Goal: Find specific page/section: Locate a particular part of the current website

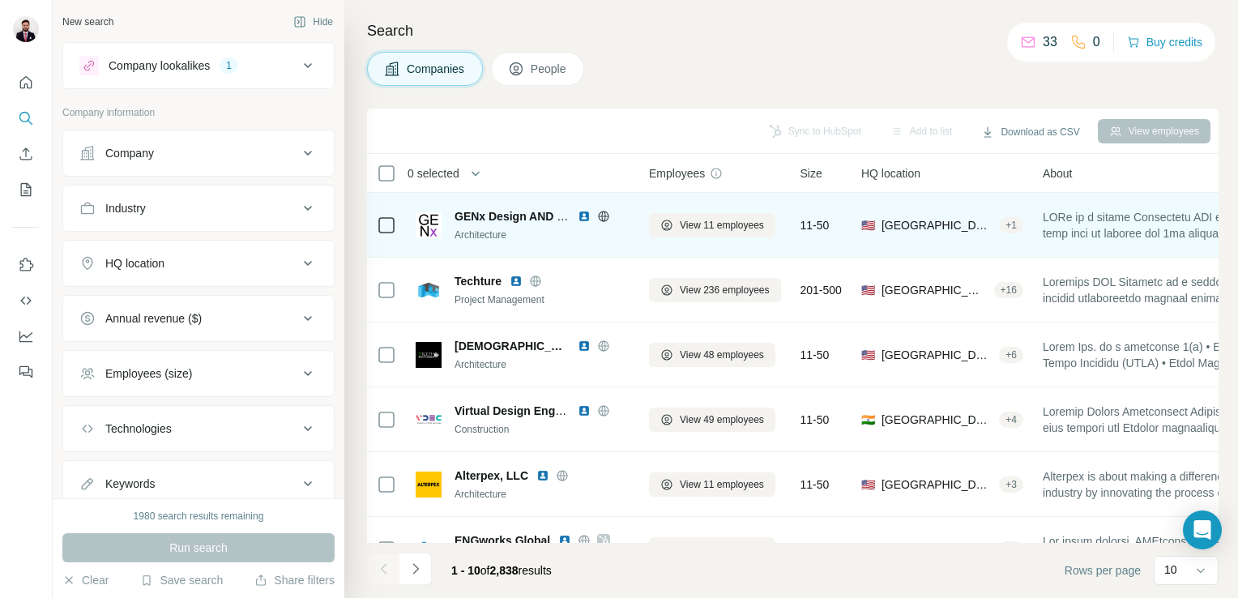
click at [583, 215] on img at bounding box center [584, 216] width 13 height 13
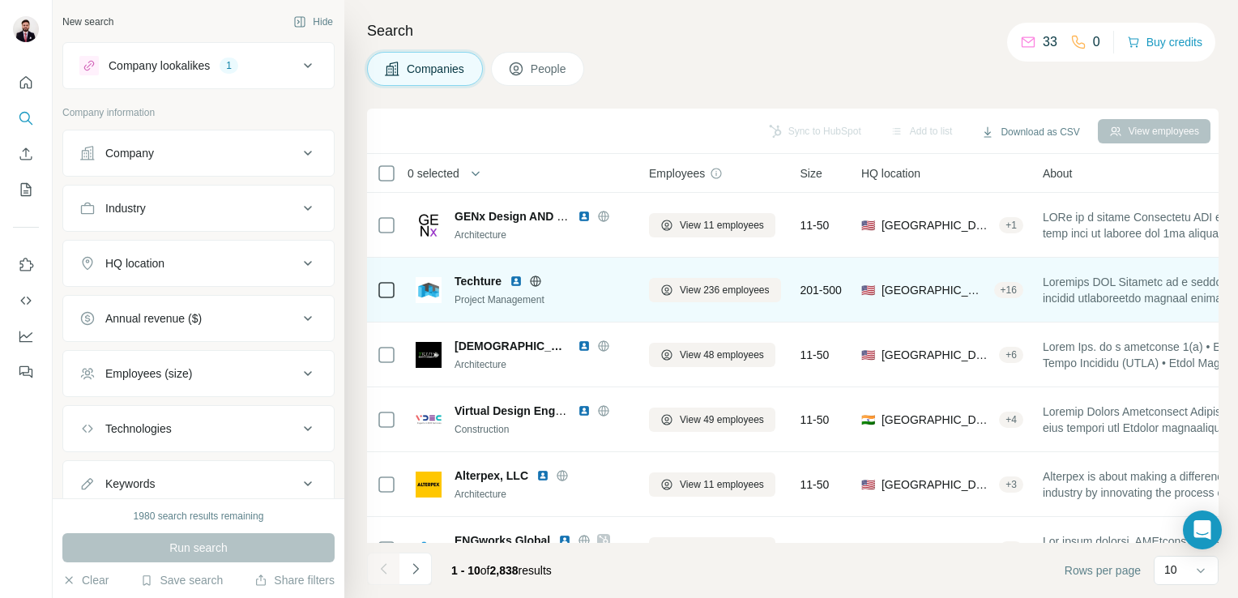
click at [518, 280] on img at bounding box center [516, 281] width 13 height 13
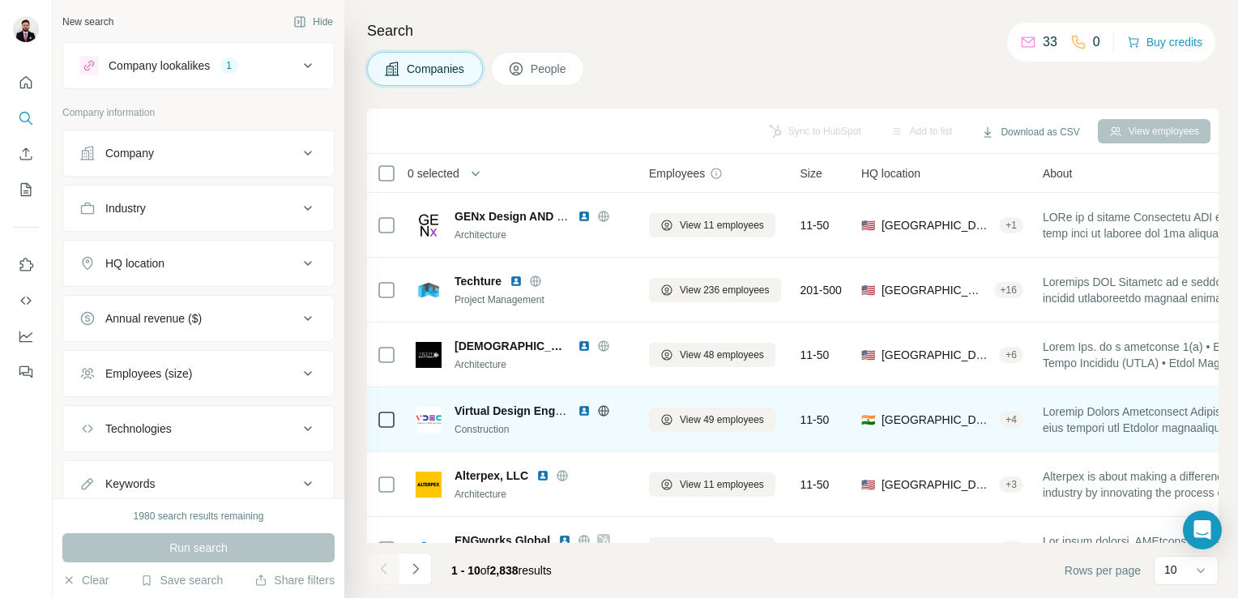
click at [586, 408] on img at bounding box center [584, 410] width 13 height 13
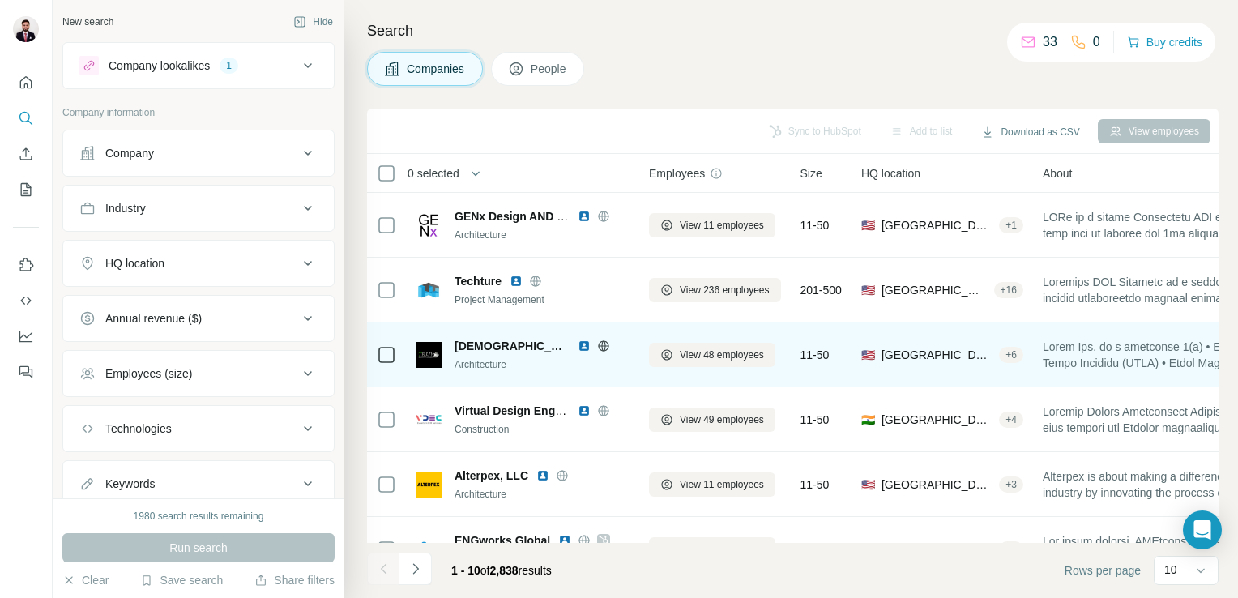
scroll to position [81, 0]
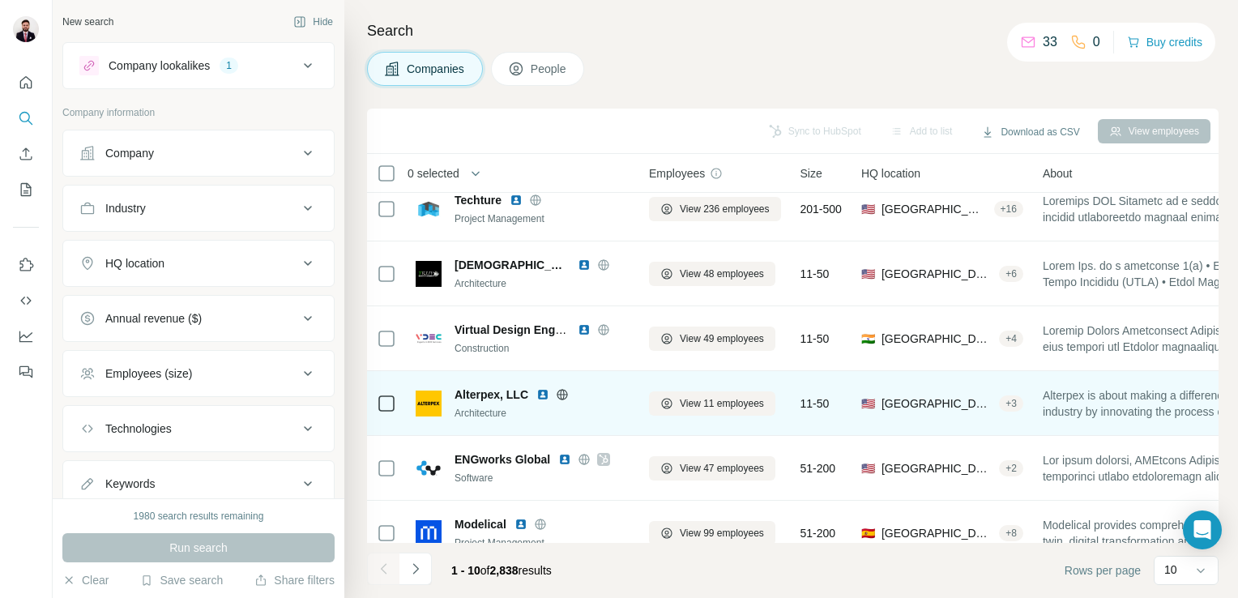
click at [545, 394] on img at bounding box center [542, 394] width 13 height 13
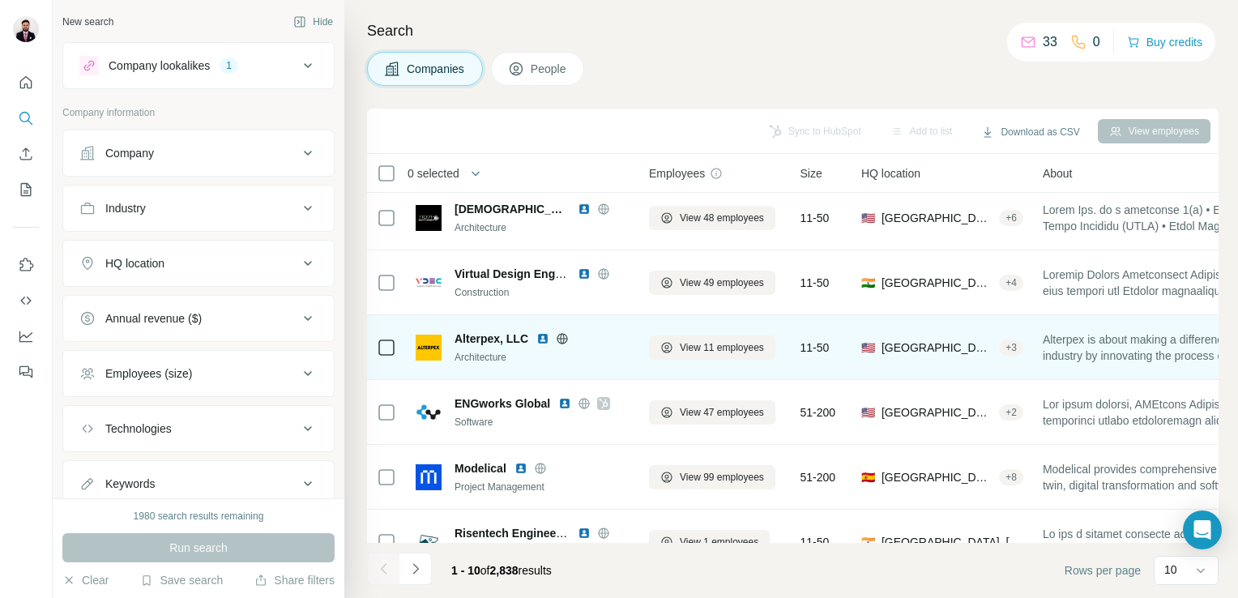
scroll to position [162, 0]
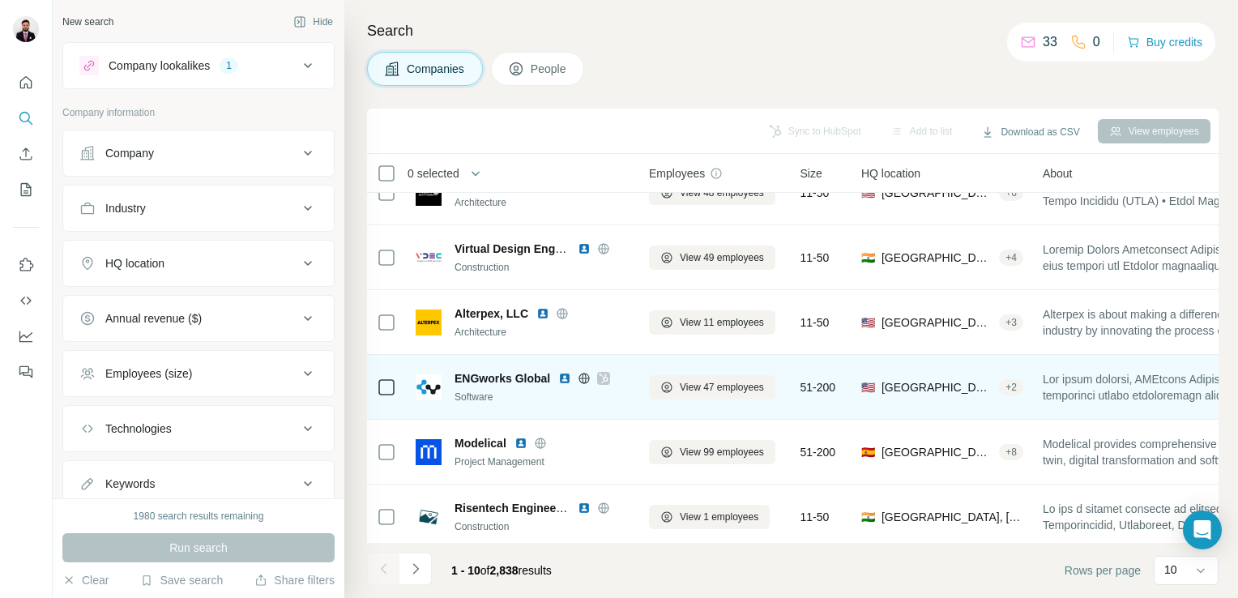
click at [561, 376] on img at bounding box center [564, 378] width 13 height 13
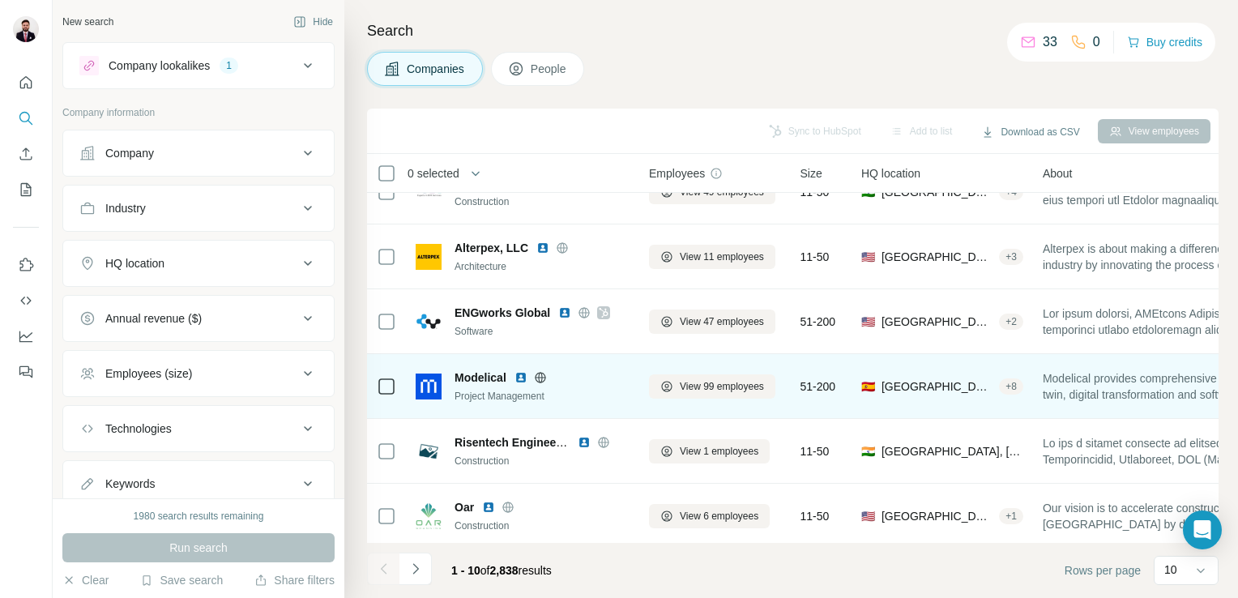
scroll to position [243, 0]
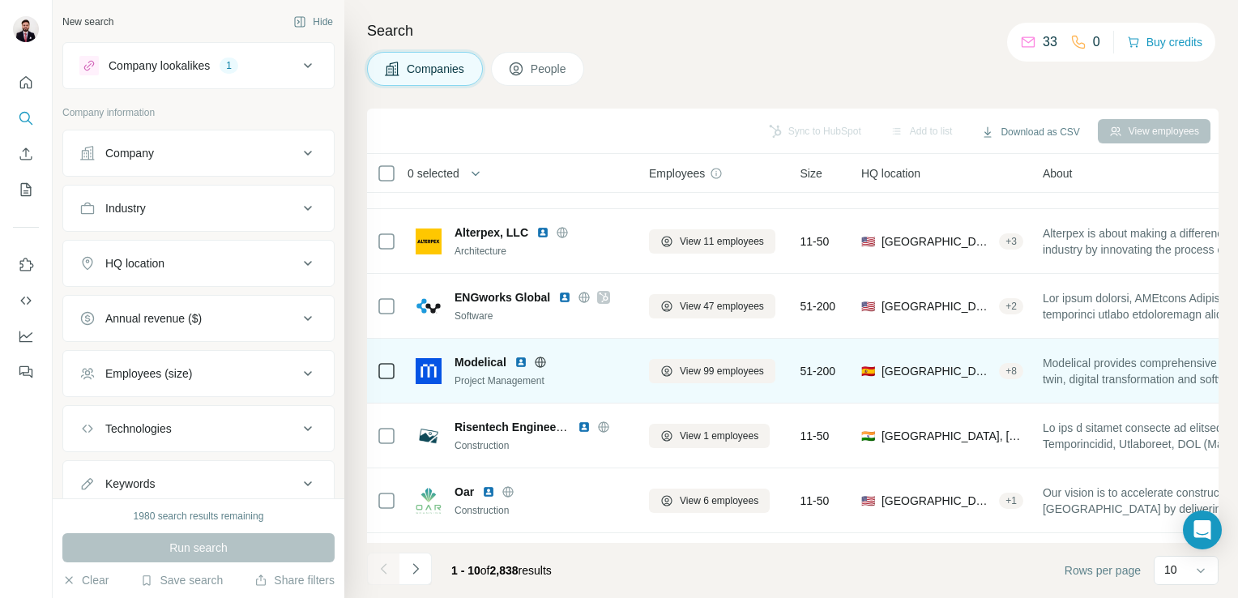
click at [526, 361] on img at bounding box center [520, 362] width 13 height 13
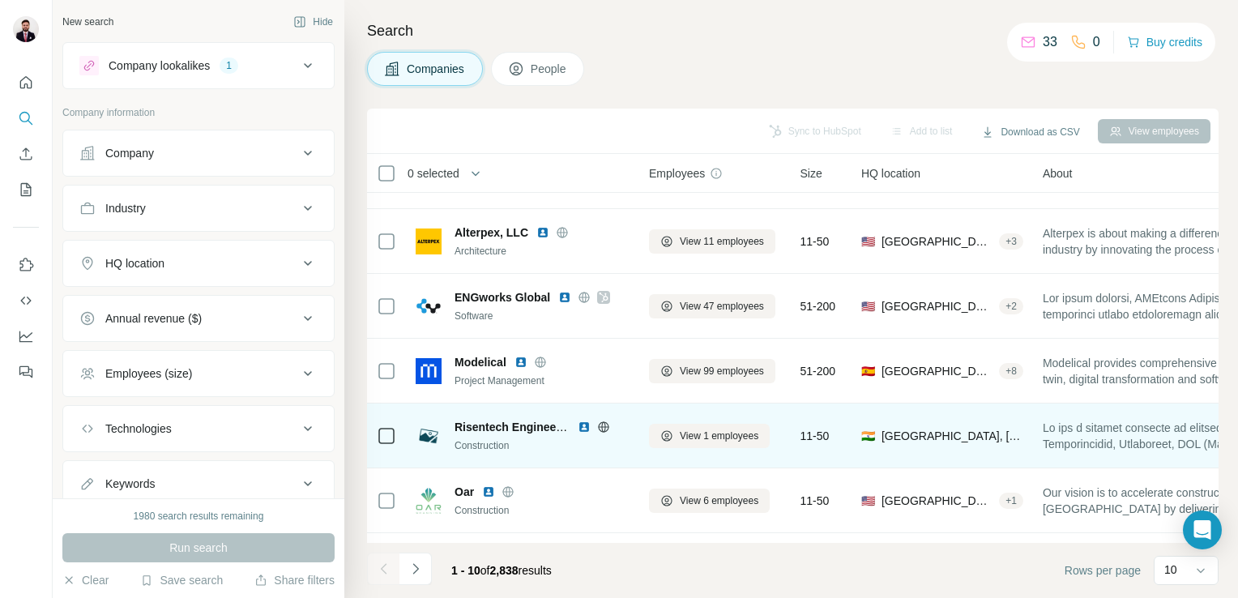
click at [582, 421] on img at bounding box center [584, 426] width 13 height 13
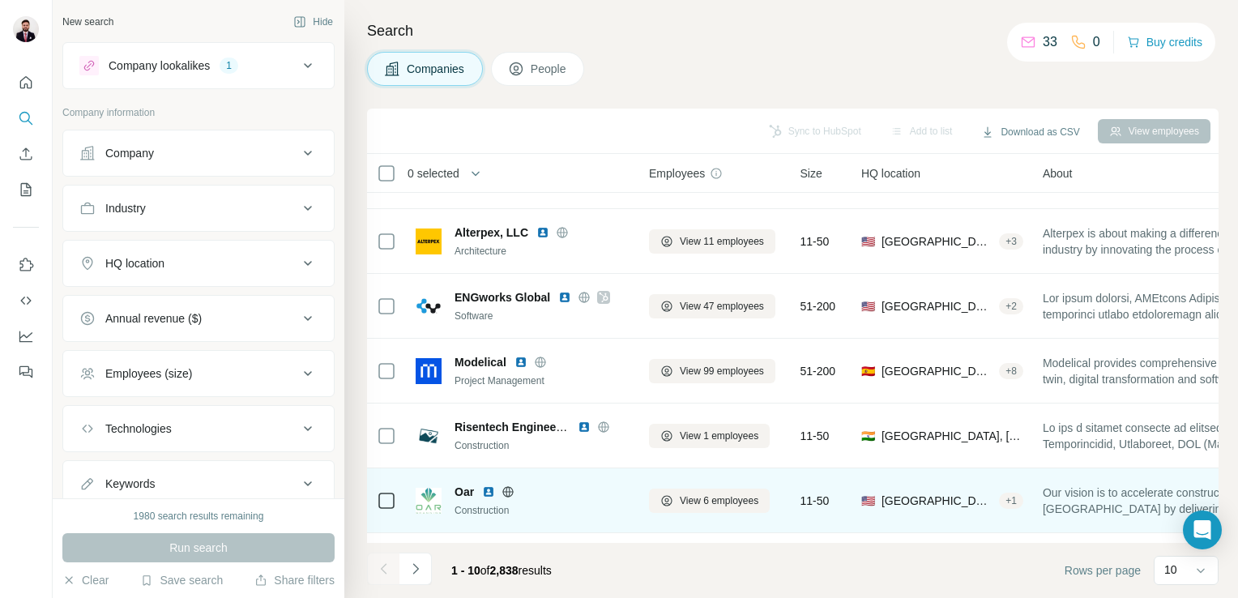
click at [489, 496] on img at bounding box center [488, 491] width 13 height 13
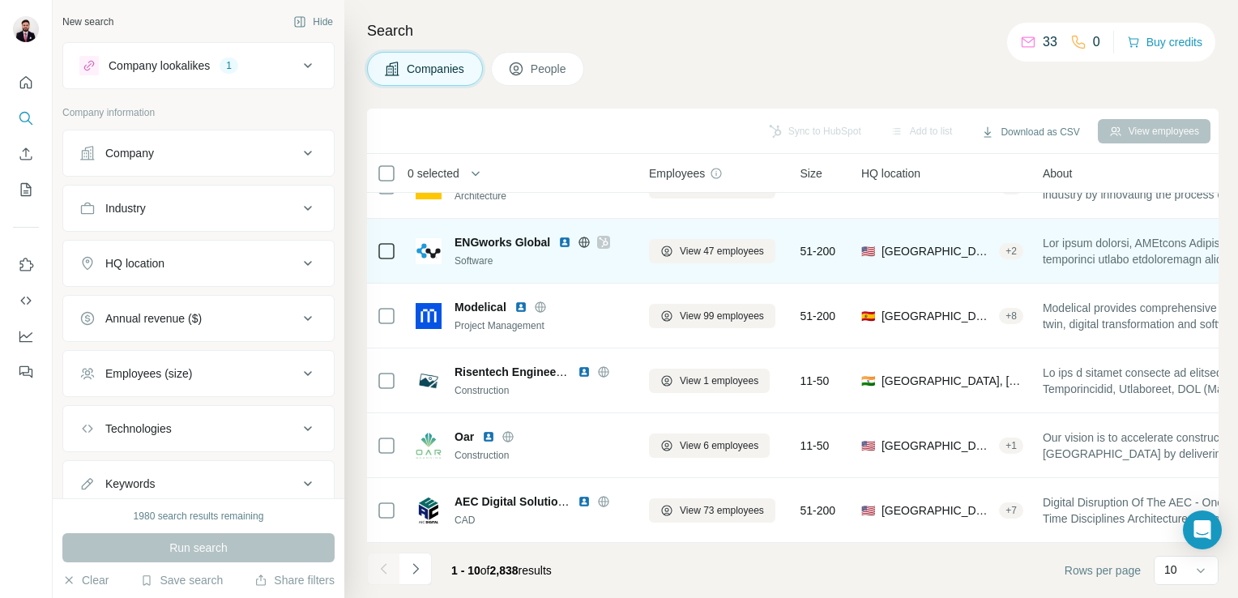
scroll to position [305, 0]
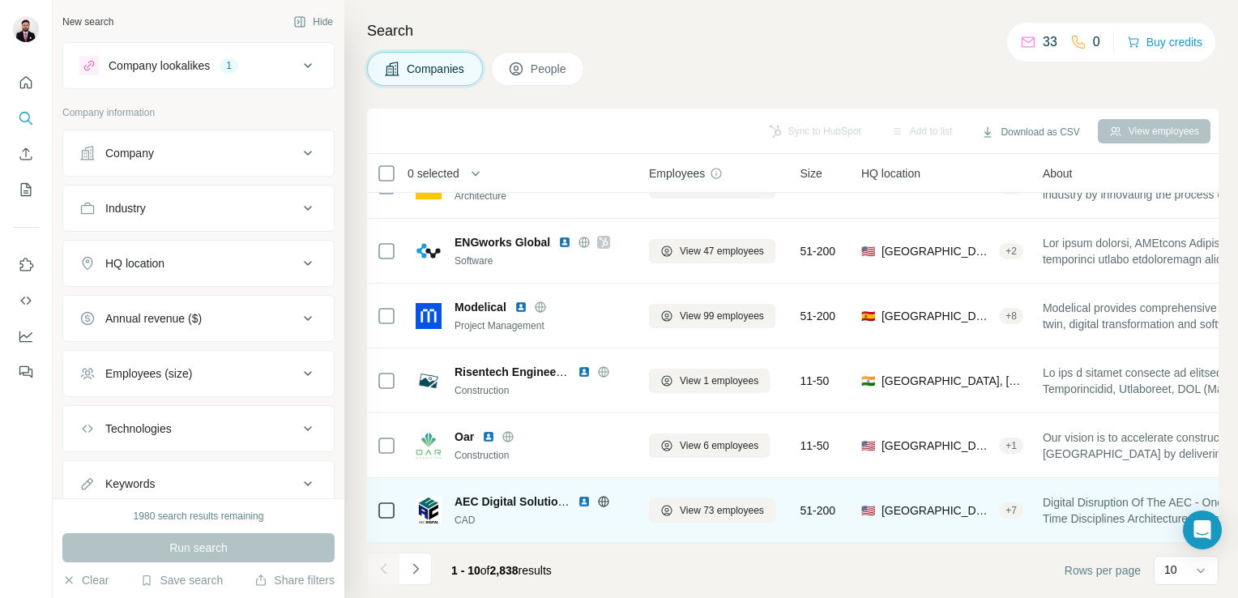
click at [581, 495] on img at bounding box center [584, 501] width 13 height 13
